Goal: Task Accomplishment & Management: Complete application form

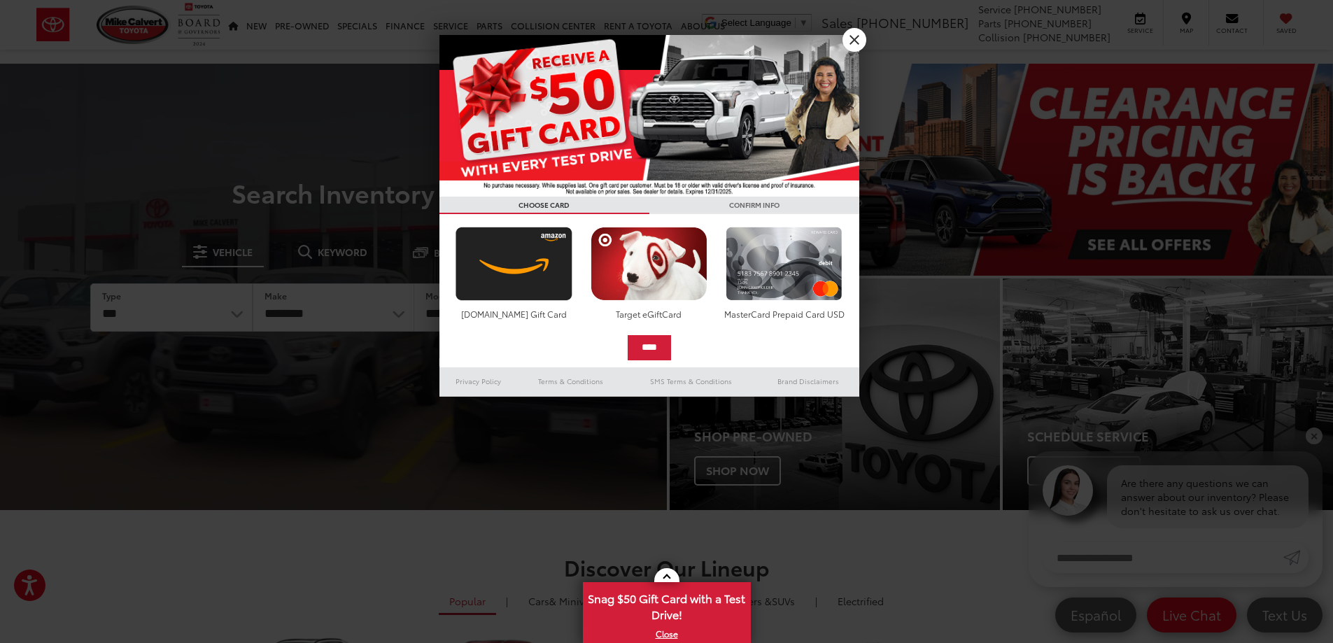
click at [877, 32] on div at bounding box center [666, 321] width 1333 height 643
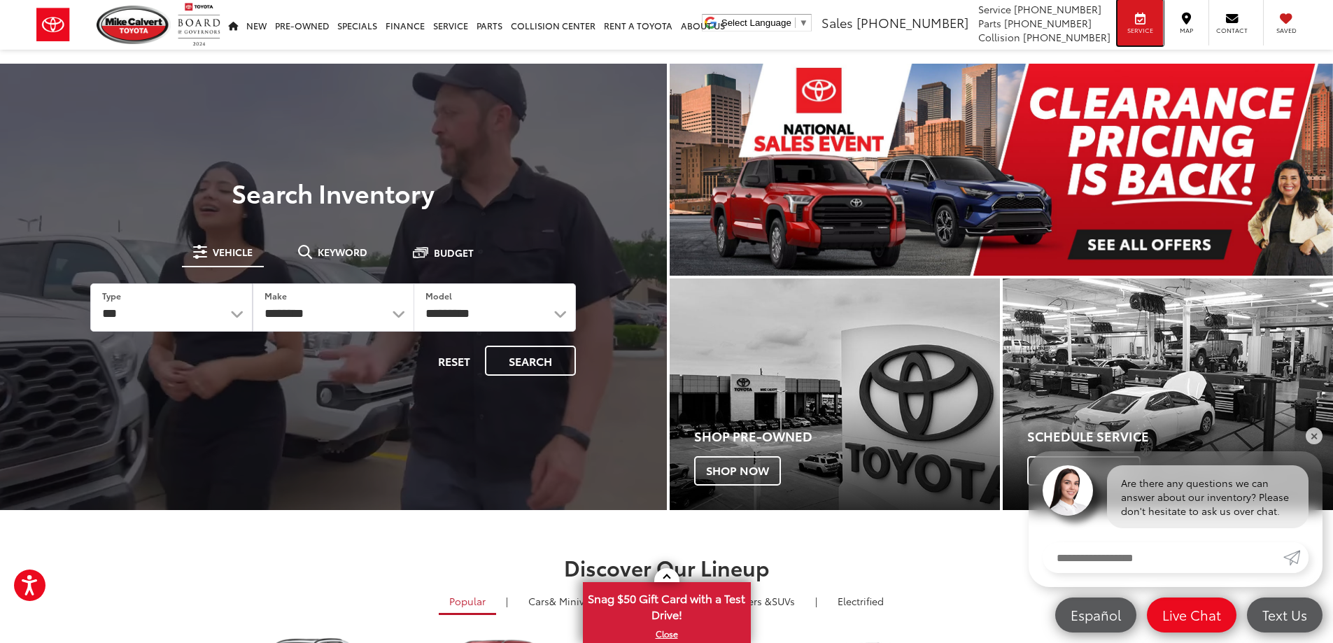
click at [1156, 34] on span "Service" at bounding box center [1140, 30] width 31 height 9
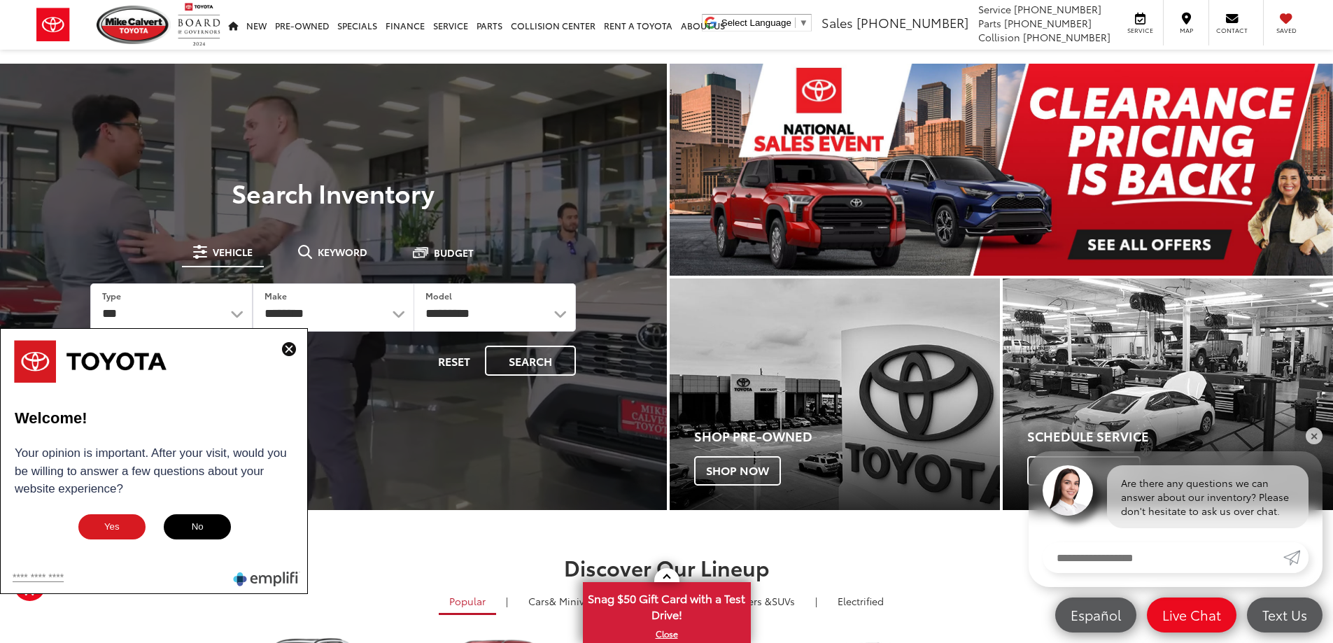
click at [283, 351] on img at bounding box center [289, 349] width 14 height 14
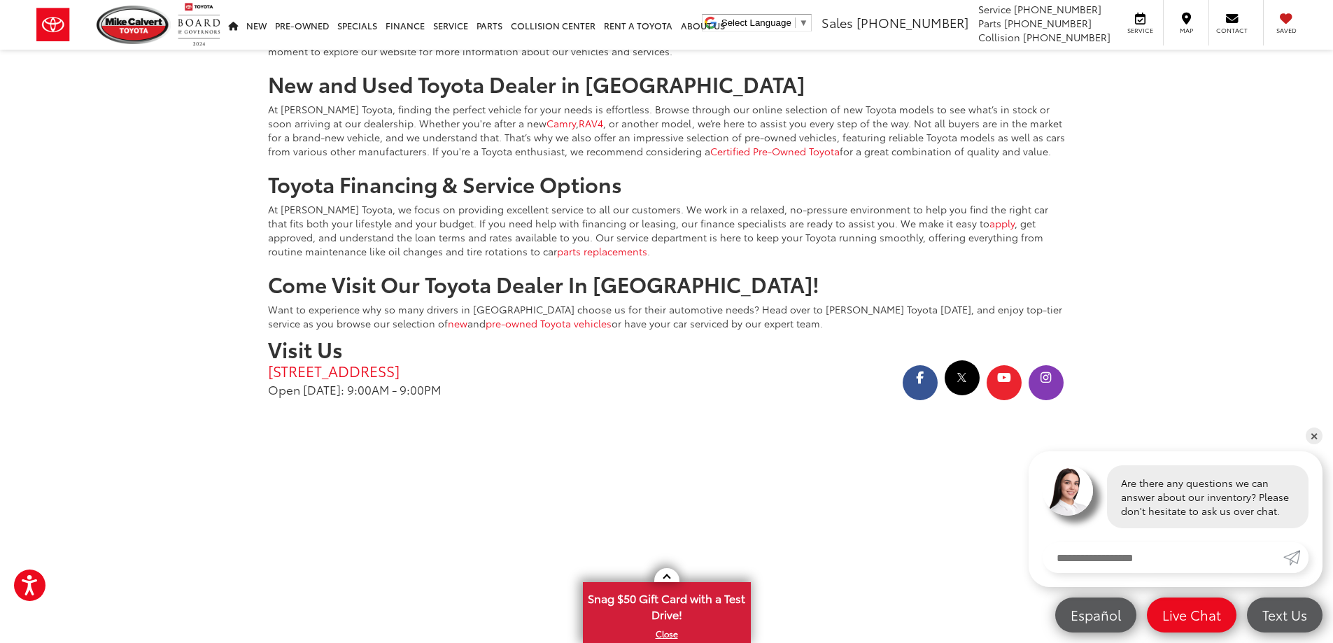
scroll to position [2472, 0]
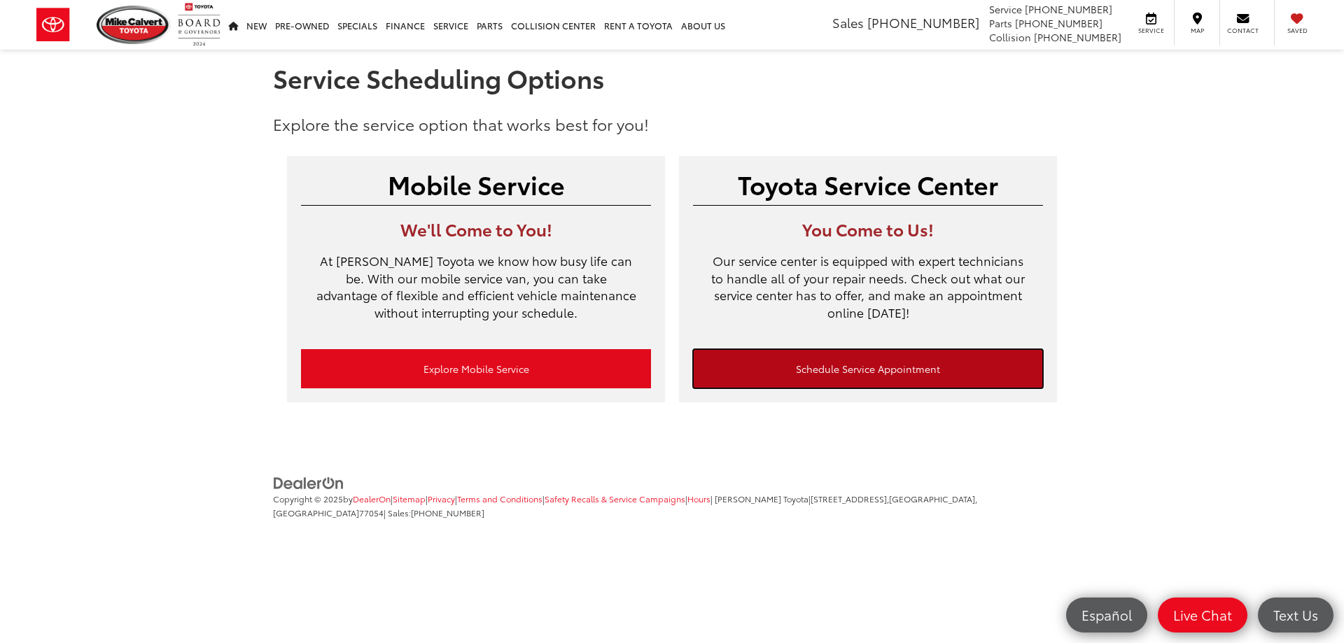
click at [915, 374] on link "Schedule Service Appointment" at bounding box center [868, 368] width 350 height 39
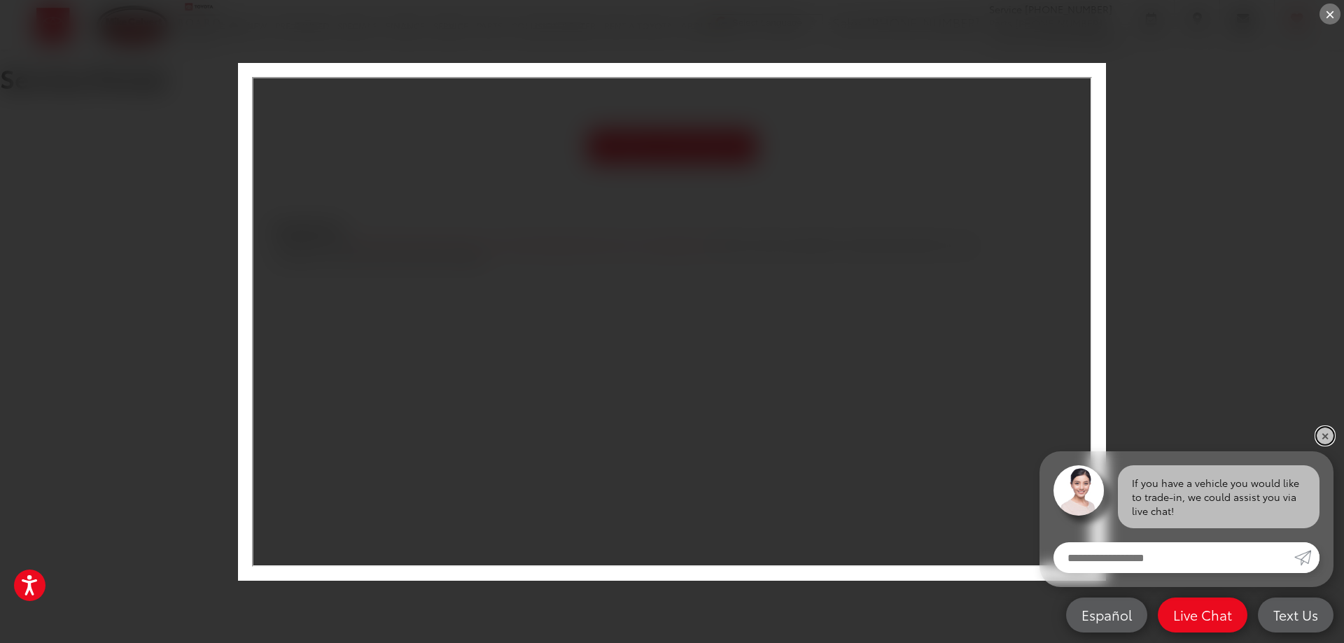
click at [1327, 432] on link "✕" at bounding box center [1324, 436] width 17 height 17
